Goal: Information Seeking & Learning: Learn about a topic

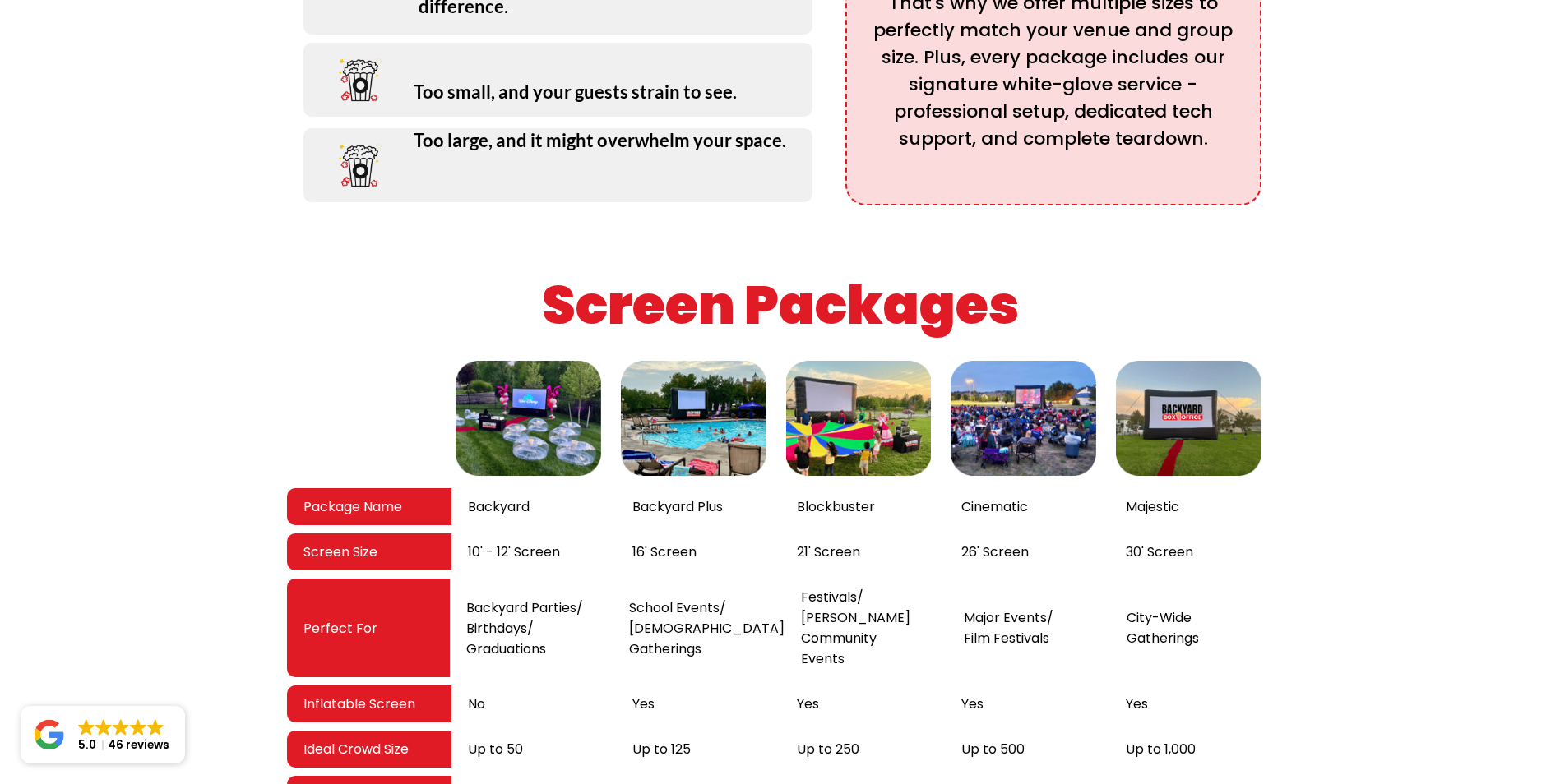
scroll to position [2631, 0]
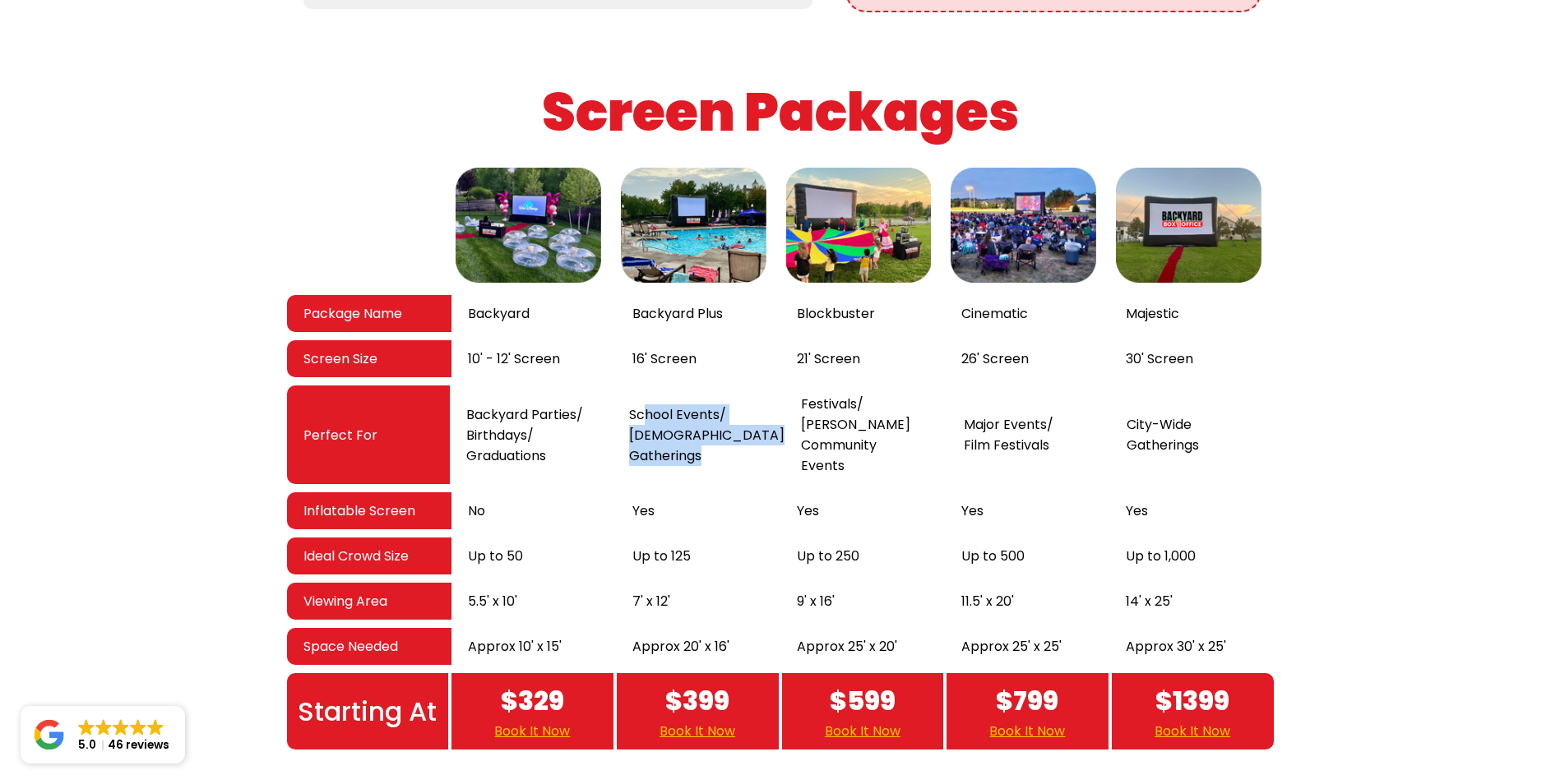
drag, startPoint x: 645, startPoint y: 374, endPoint x: 722, endPoint y: 413, distance: 86.3
click at [722, 413] on div "School Events/ [DEMOGRAPHIC_DATA] Gatherings" at bounding box center [699, 434] width 172 height 98
click at [195, 251] on div "Package Name Backyard Backyard Plus Blockbuster Cinematic Majestic Screen Size …" at bounding box center [780, 457] width 1552 height 587
drag, startPoint x: 634, startPoint y: 273, endPoint x: 748, endPoint y: 297, distance: 116.5
click at [749, 294] on div "Package Name Backyard Backyard Plus Blockbuster Cinematic Majestic Screen Size …" at bounding box center [780, 457] width 986 height 587
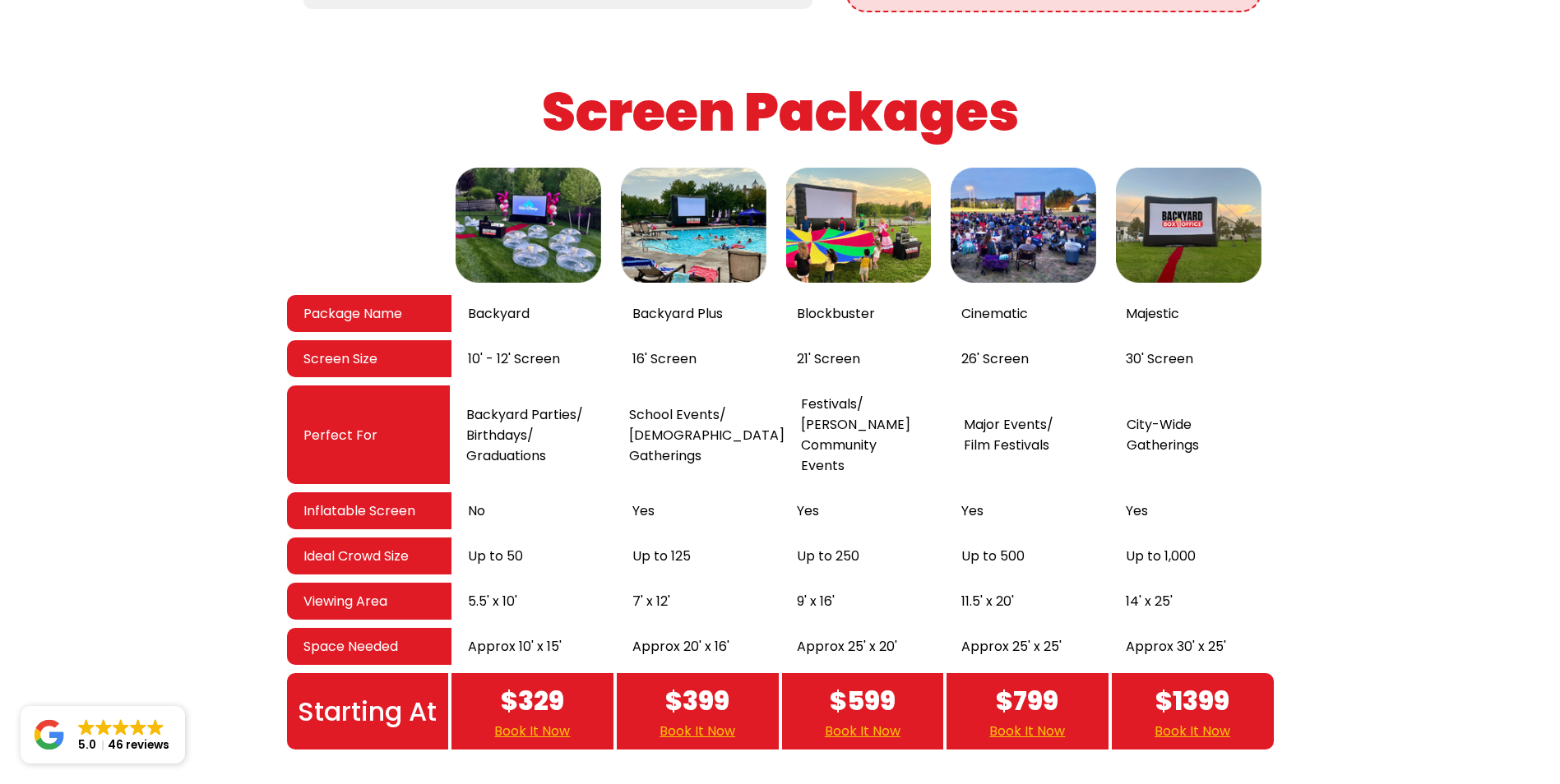
click at [1395, 424] on div "Package Name Backyard Backyard Plus Blockbuster Cinematic Majestic Screen Size …" at bounding box center [780, 457] width 1552 height 587
drag, startPoint x: 570, startPoint y: 279, endPoint x: 559, endPoint y: 274, distance: 12.1
click at [559, 274] on div "Package Name Backyard Backyard Plus Blockbuster Cinematic Majestic Screen Size …" at bounding box center [780, 457] width 986 height 587
click at [235, 295] on div "Package Name Backyard Backyard Plus Blockbuster Cinematic Majestic Screen Size …" at bounding box center [780, 457] width 1552 height 587
click at [722, 583] on div "7' x 12'" at bounding box center [698, 602] width 165 height 37
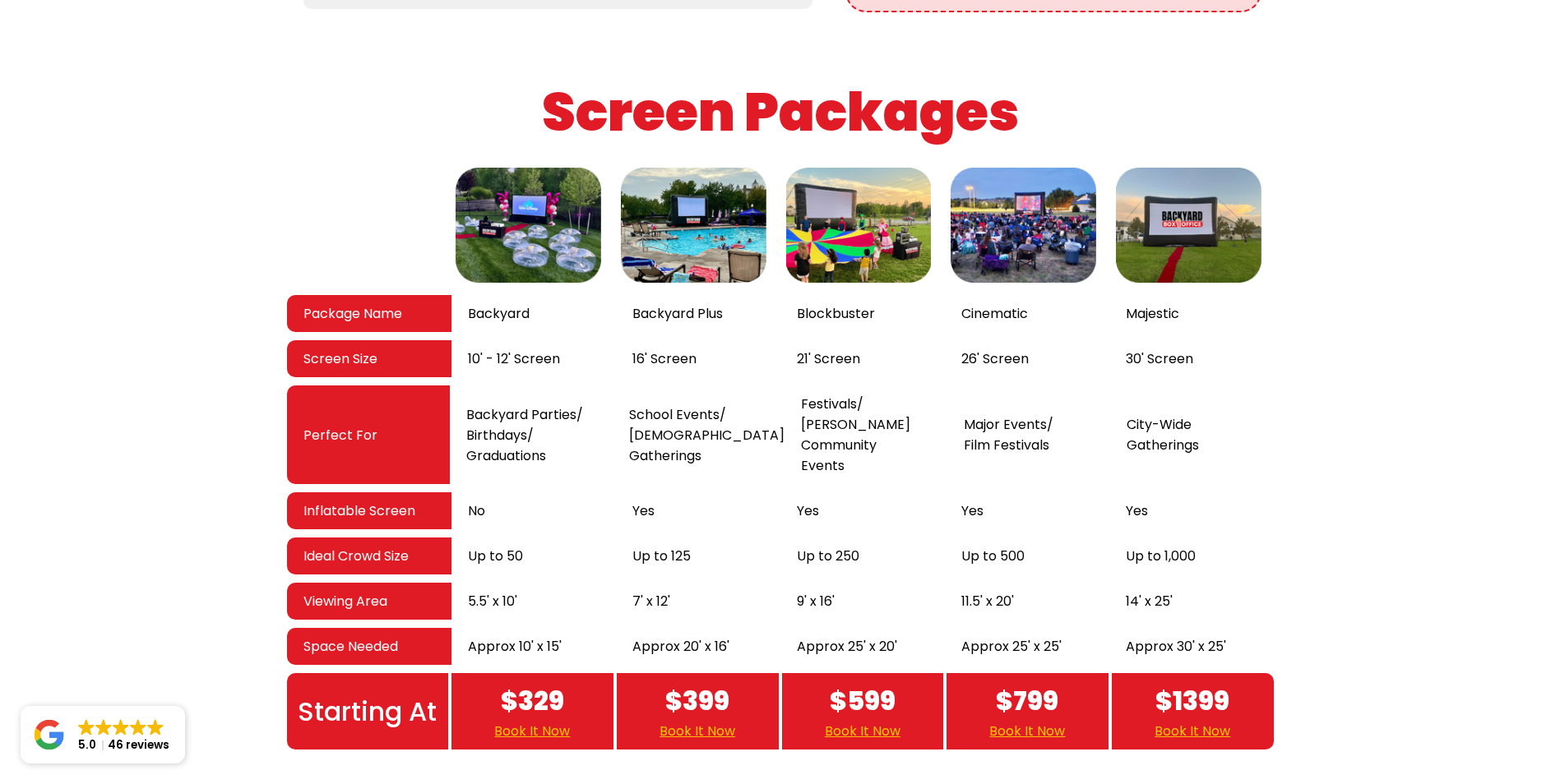
drag, startPoint x: 693, startPoint y: 560, endPoint x: 524, endPoint y: 485, distance: 184.9
click at [524, 485] on div "Package Name Backyard Backyard Plus Blockbuster Cinematic Majestic Screen Size …" at bounding box center [780, 457] width 986 height 587
click at [741, 628] on div "Approx 20' x 16'" at bounding box center [698, 646] width 165 height 37
drag, startPoint x: 741, startPoint y: 580, endPoint x: 493, endPoint y: 416, distance: 297.3
click at [493, 416] on div "Package Name Backyard Backyard Plus Blockbuster Cinematic Majestic Screen Size …" at bounding box center [780, 457] width 986 height 587
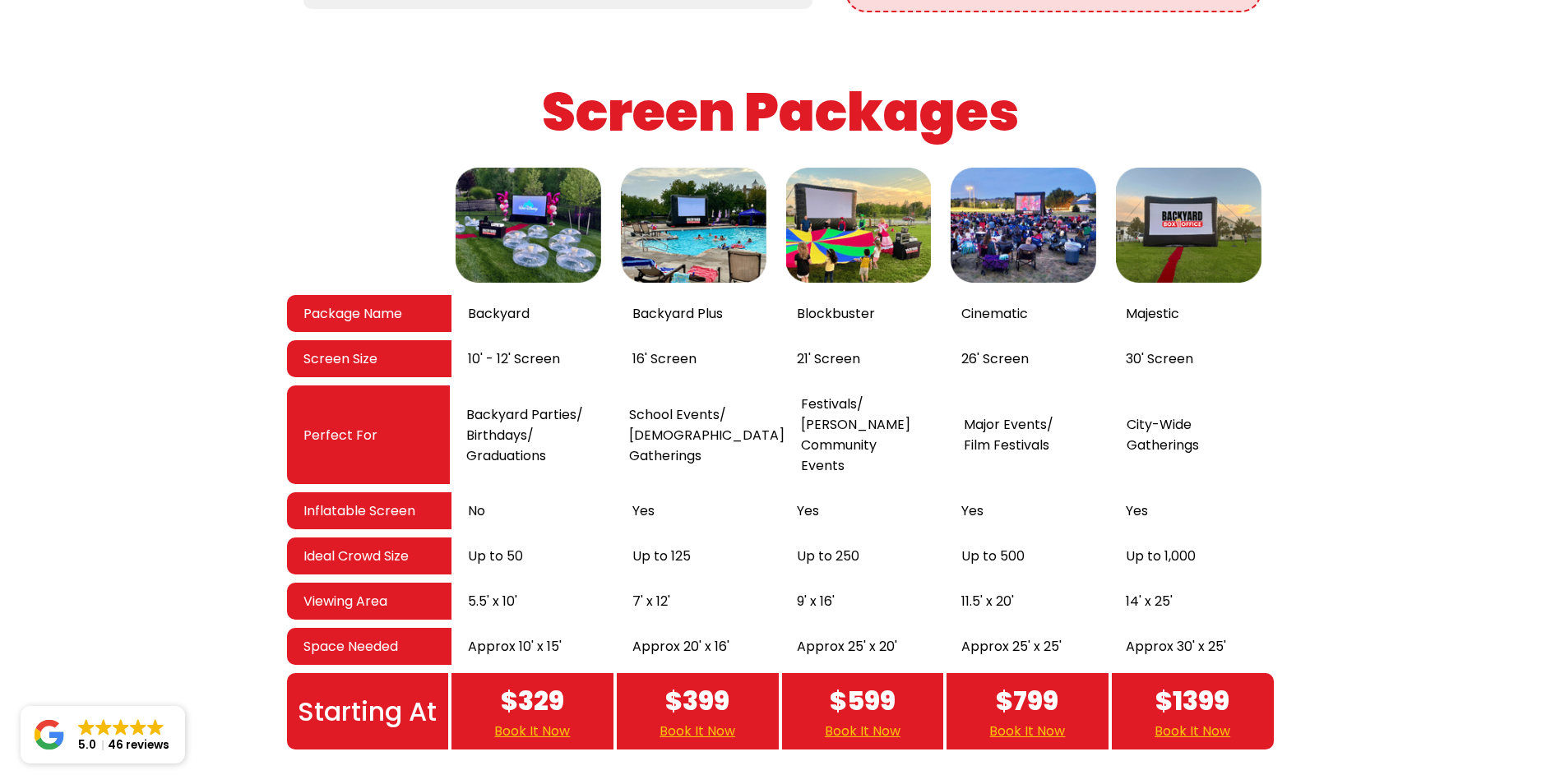
click at [134, 301] on div "Package Name Backyard Backyard Plus Blockbuster Cinematic Majestic Screen Size …" at bounding box center [780, 457] width 1552 height 587
drag, startPoint x: 601, startPoint y: 481, endPoint x: 750, endPoint y: 525, distance: 155.4
click at [751, 525] on div "Package Name Backyard Backyard Plus Blockbuster Cinematic Majestic Screen Size …" at bounding box center [780, 457] width 986 height 587
click at [722, 583] on div "7' x 12'" at bounding box center [698, 602] width 165 height 37
drag, startPoint x: 727, startPoint y: 532, endPoint x: 630, endPoint y: 464, distance: 118.5
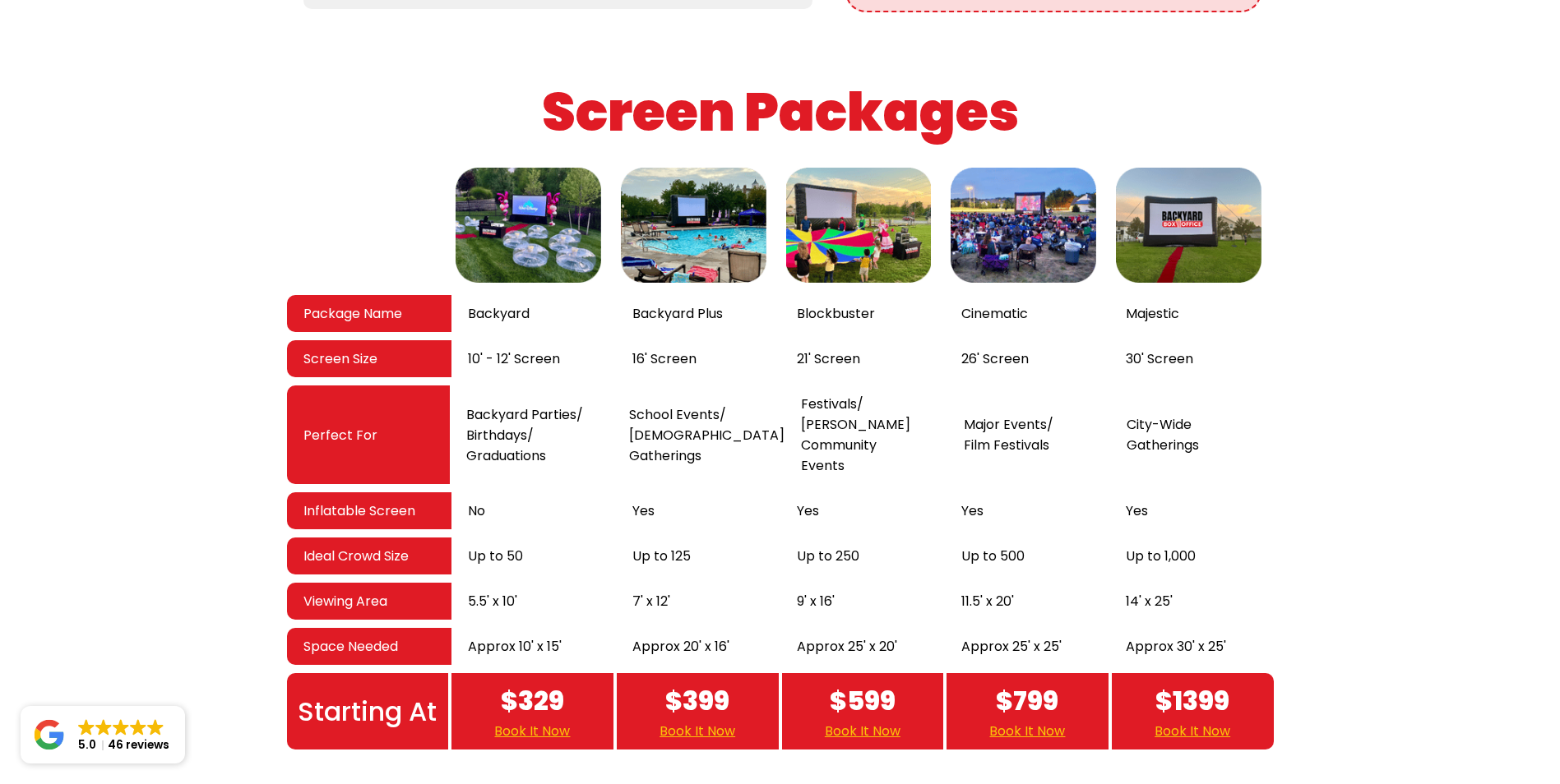
click at [630, 464] on div "Package Name Backyard Backyard Plus Blockbuster Cinematic Majestic Screen Size …" at bounding box center [780, 457] width 986 height 587
click at [756, 583] on div "7' x 12'" at bounding box center [698, 602] width 165 height 37
drag, startPoint x: 756, startPoint y: 528, endPoint x: 220, endPoint y: 307, distance: 579.8
click at [220, 306] on div "Package Name Backyard Backyard Plus Blockbuster Cinematic Majestic Screen Size …" at bounding box center [780, 457] width 1552 height 587
click at [244, 383] on div "Package Name Backyard Backyard Plus Blockbuster Cinematic Majestic Screen Size …" at bounding box center [780, 457] width 1552 height 587
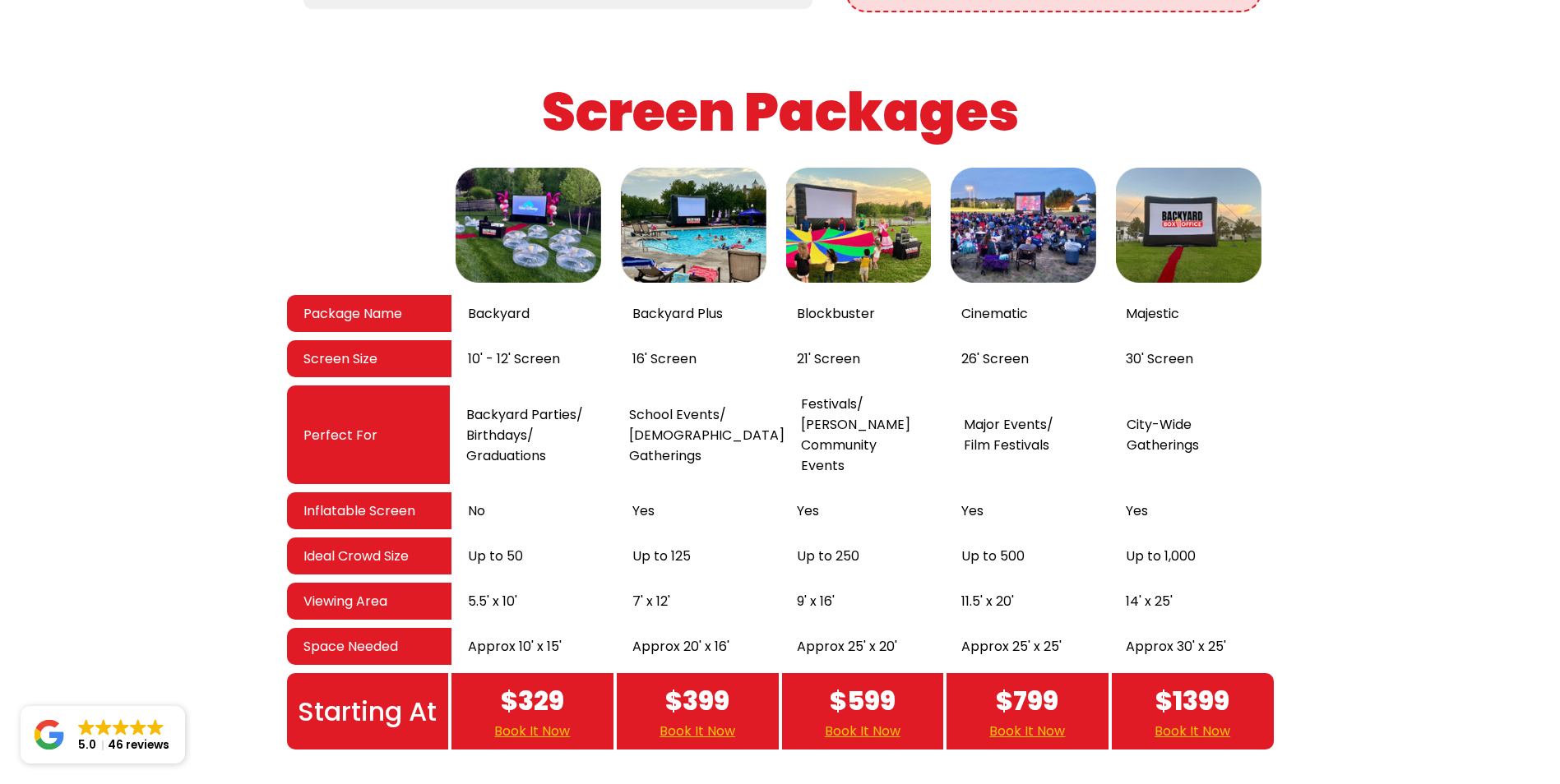
click at [672, 170] on img at bounding box center [693, 225] width 153 height 123
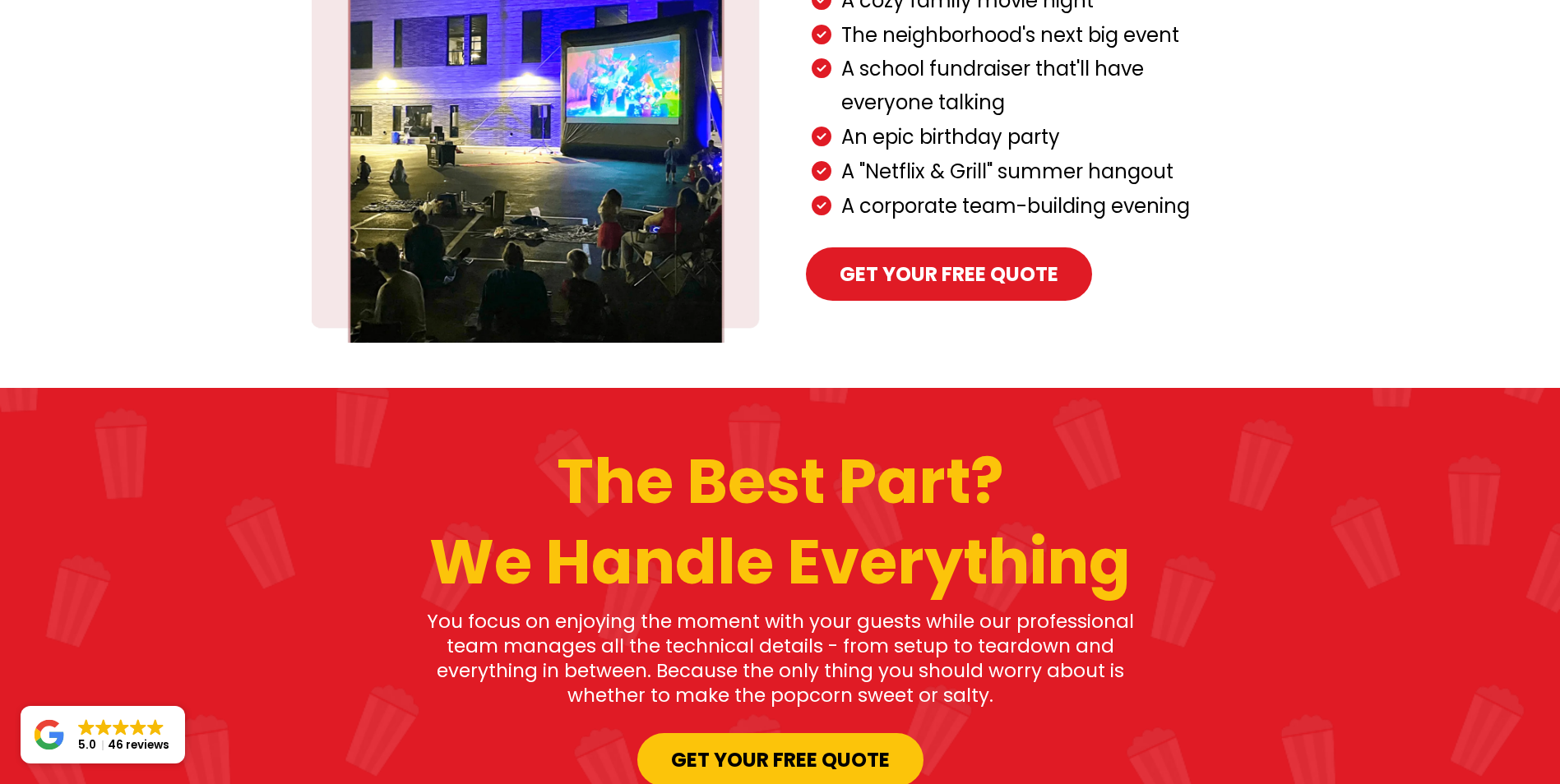
scroll to position [822, 0]
